Goal: Task Accomplishment & Management: Manage account settings

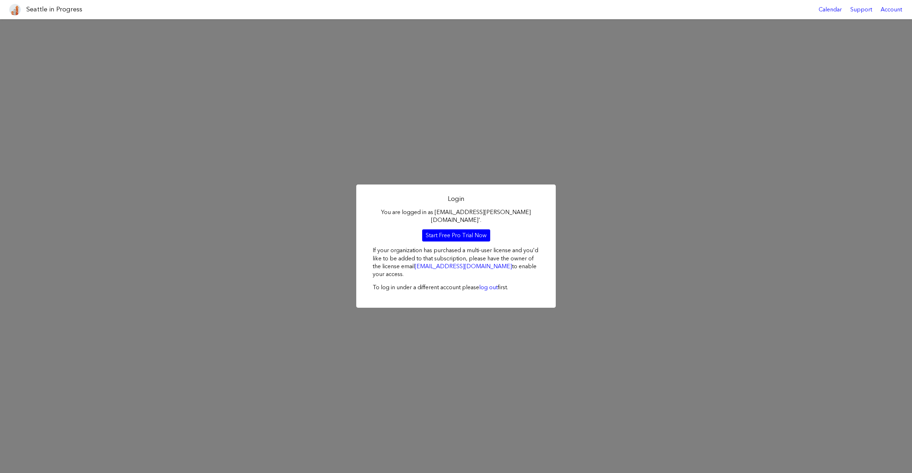
click at [437, 155] on div "Login You are logged in as [EMAIL_ADDRESS][PERSON_NAME][DOMAIN_NAME]'. Start Fr…" at bounding box center [456, 246] width 912 height 454
click at [50, 10] on h1 "Seattle in Progress" at bounding box center [54, 9] width 56 height 9
click at [4, 13] on div "Seattle in Progress Calendar Support Account" at bounding box center [456, 9] width 912 height 19
click at [9, 12] on link at bounding box center [14, 9] width 17 height 19
click at [494, 285] on link "log out" at bounding box center [488, 287] width 19 height 7
